Goal: Information Seeking & Learning: Learn about a topic

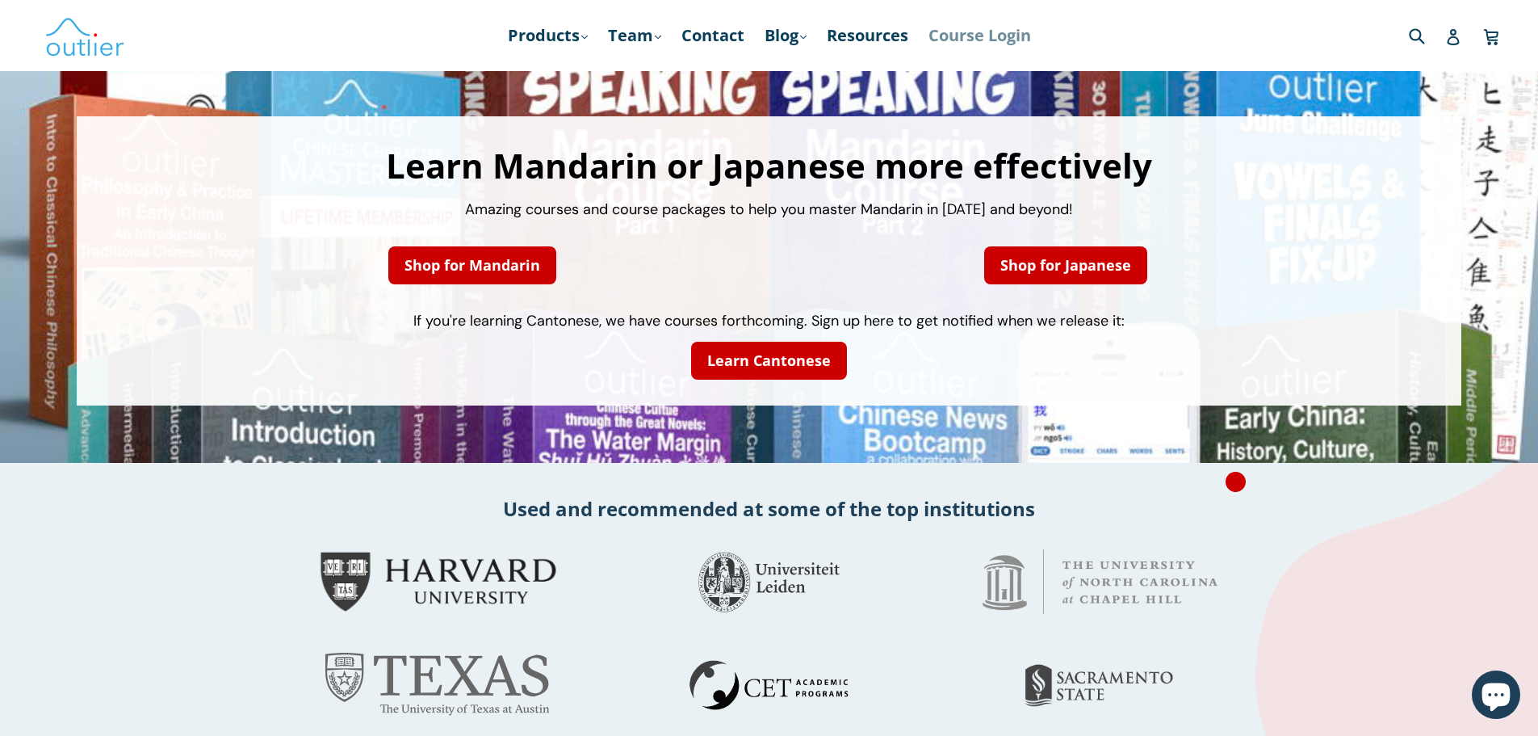
click at [969, 28] on link "Course Login" at bounding box center [980, 35] width 119 height 29
click at [558, 33] on link "Products .cls-1{fill:#231f20} expand" at bounding box center [548, 35] width 96 height 29
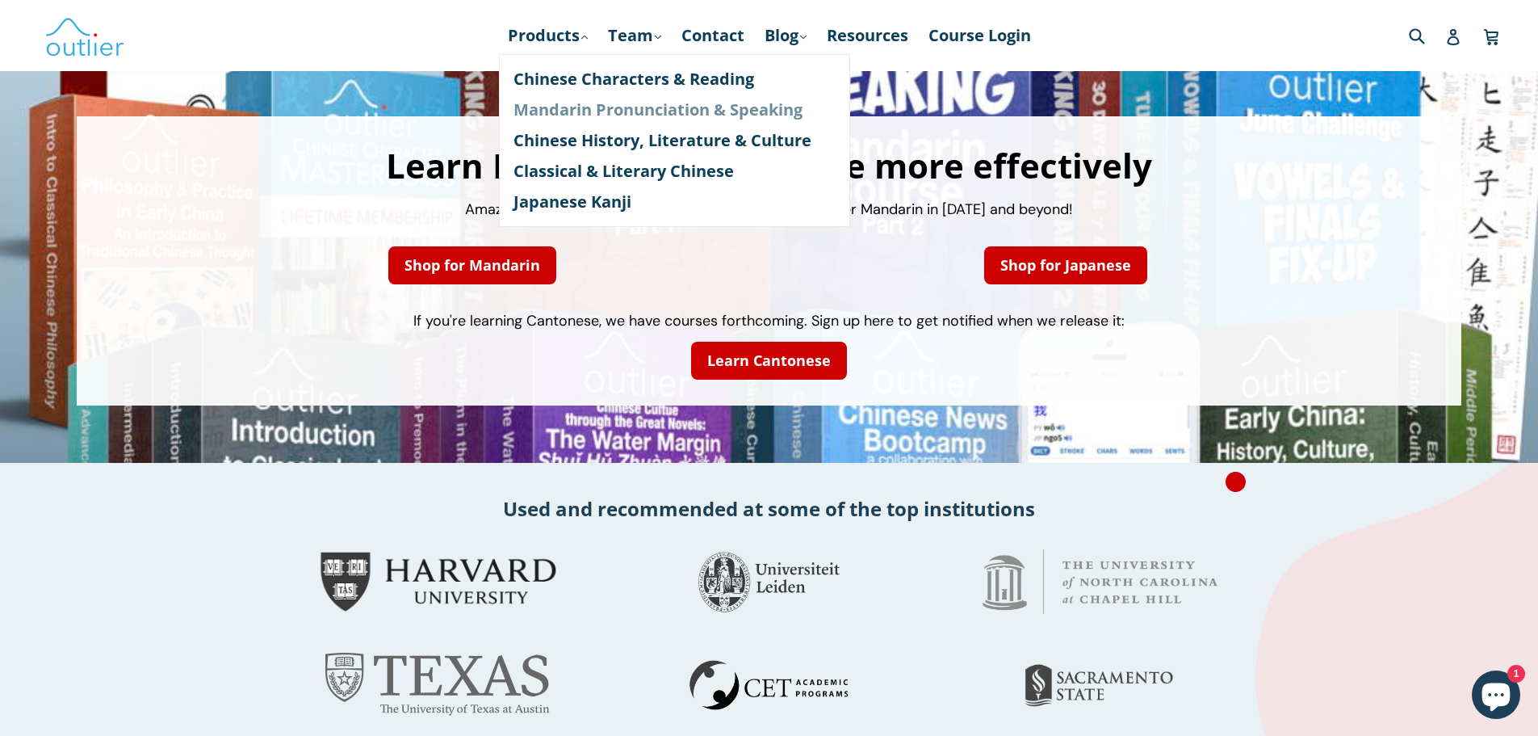
click at [581, 114] on link "Mandarin Pronunciation & Speaking" at bounding box center [675, 109] width 322 height 31
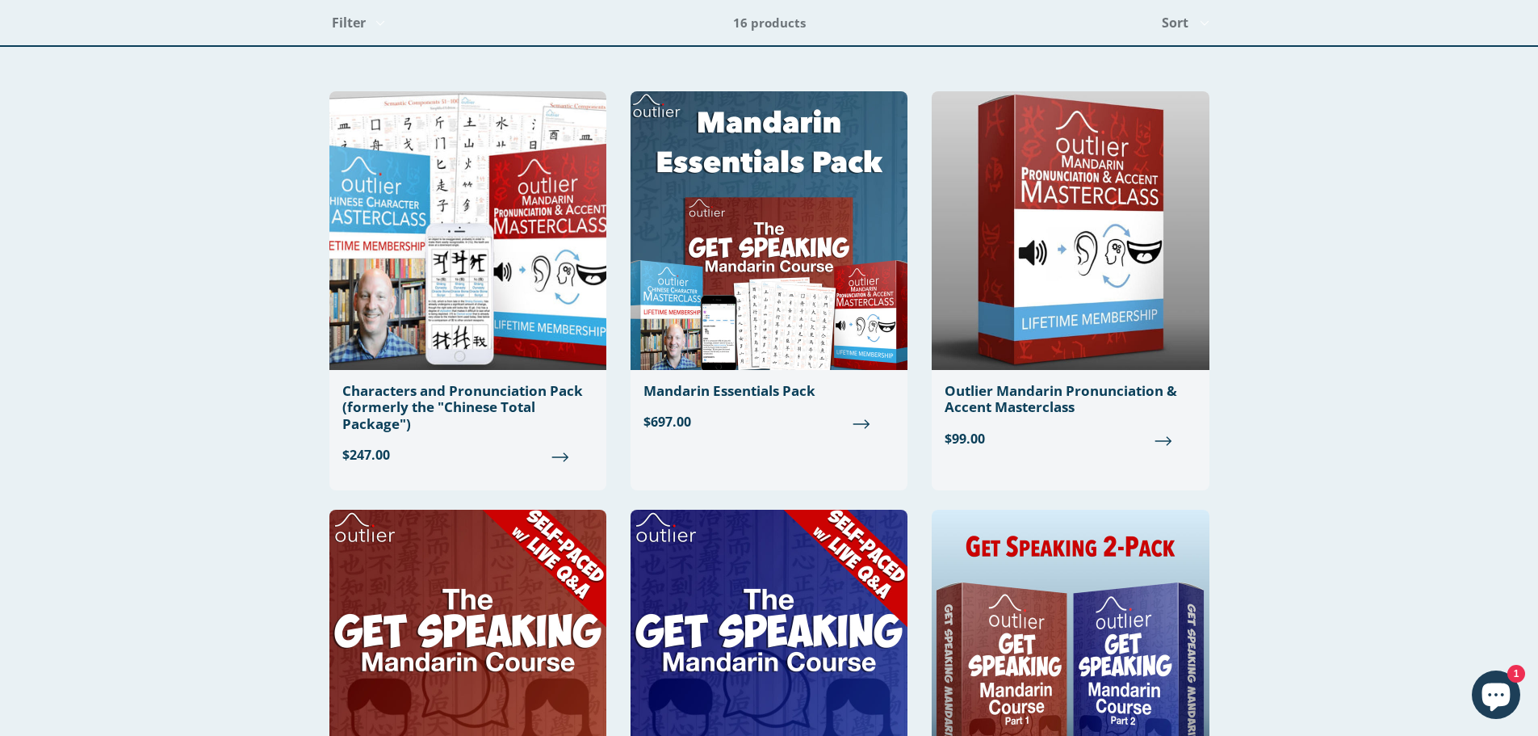
scroll to position [43, 0]
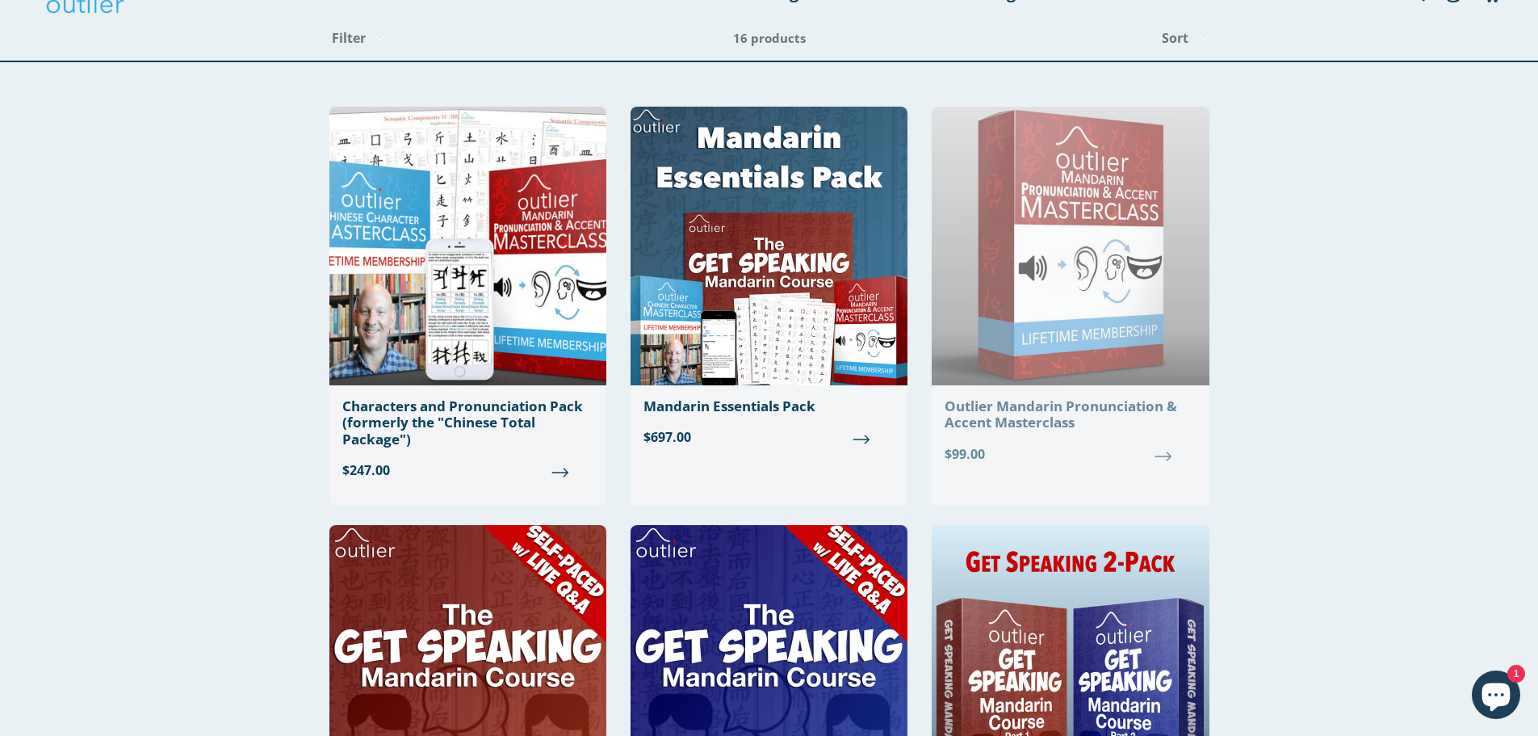
click at [1046, 424] on div "Outlier Mandarin Pronunciation & Accent Masterclass" at bounding box center [1070, 414] width 251 height 33
